Goal: Transaction & Acquisition: Obtain resource

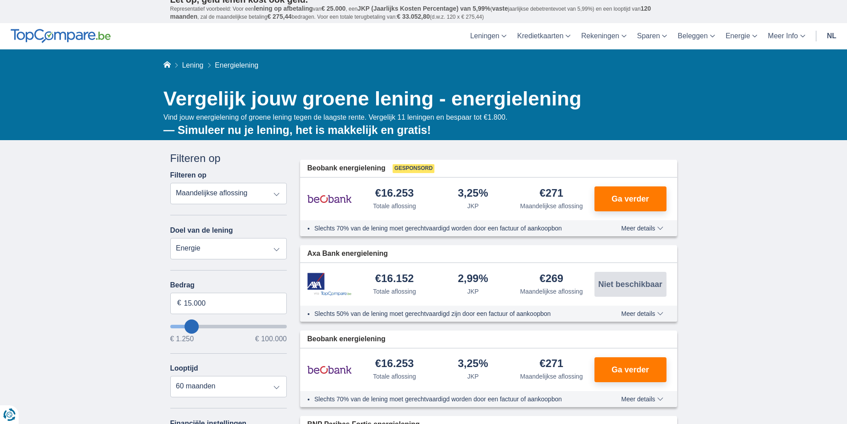
scroll to position [44, 0]
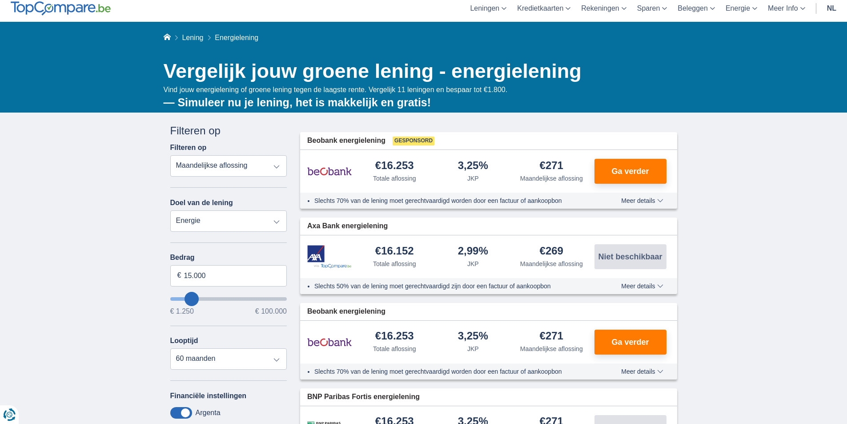
click at [276, 222] on select "Persoonlijke lening Auto Moto / fiets Mobilhome / caravan Renovatie Energie Sch…" at bounding box center [228, 220] width 117 height 21
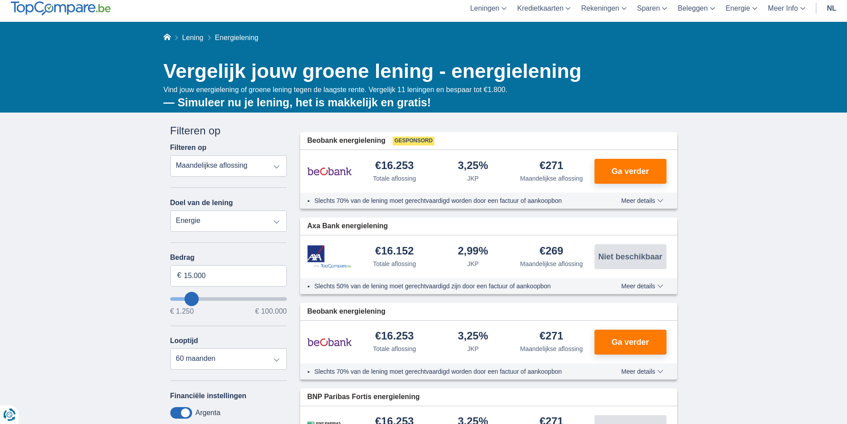
click at [277, 166] on select "Totale aflossing JKP Maandelijkse aflossing" at bounding box center [228, 165] width 117 height 21
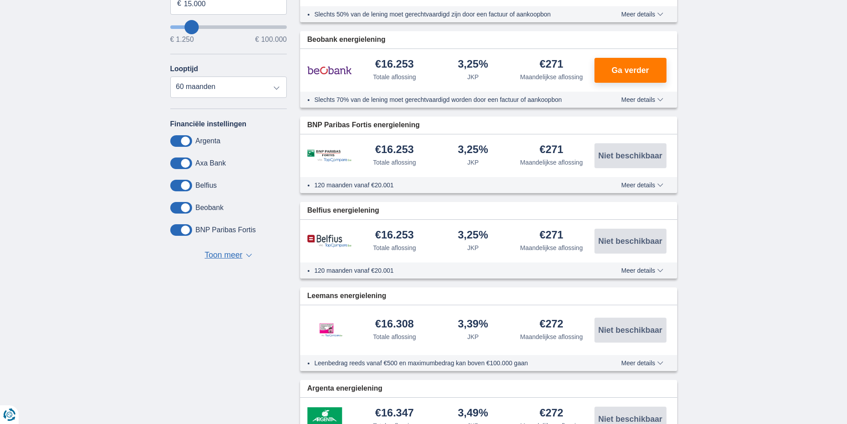
scroll to position [311, 0]
